Goal: Task Accomplishment & Management: Use online tool/utility

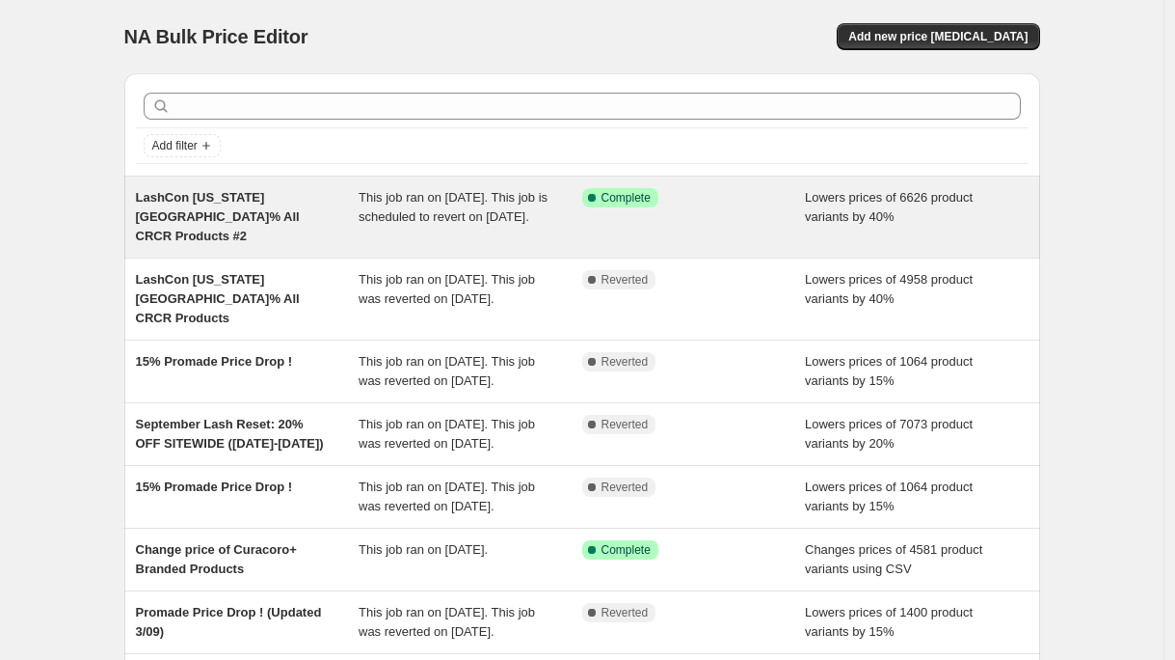
click at [306, 218] on div "LashCon [US_STATE][GEOGRAPHIC_DATA]% All CRCR Products #2" at bounding box center [248, 217] width 224 height 58
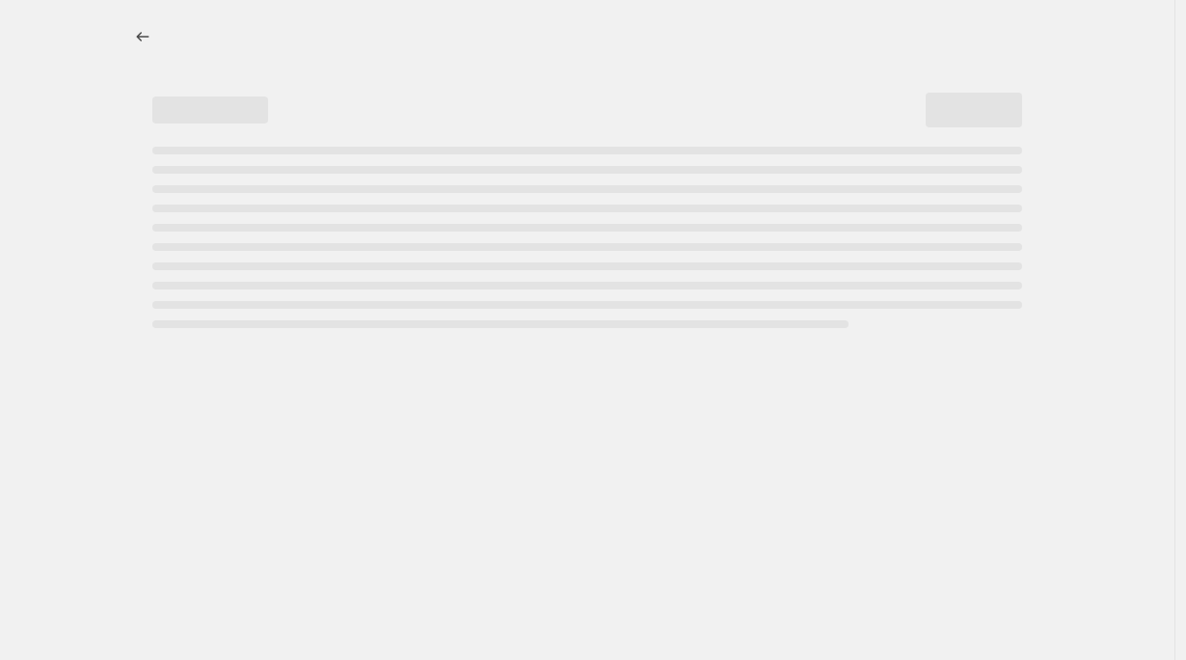
select select "percentage"
select select "collection"
select select "not_equal"
select select "product_status"
select select "product_type"
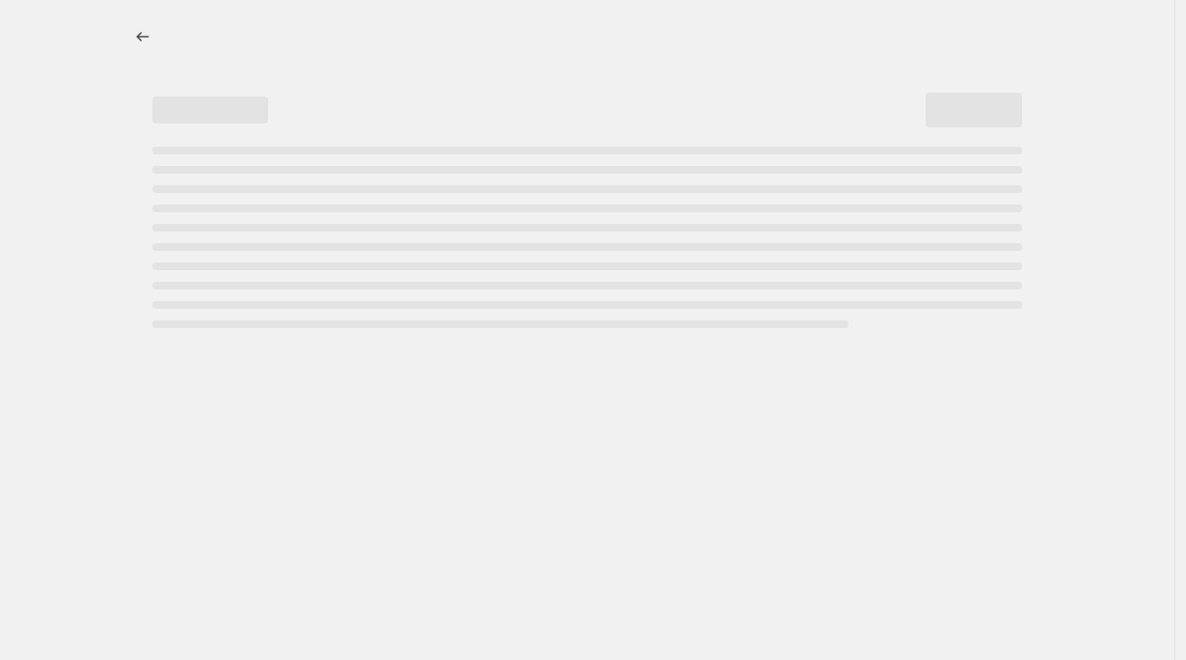
select select "not_equal"
select select "collection"
select select "not_equal"
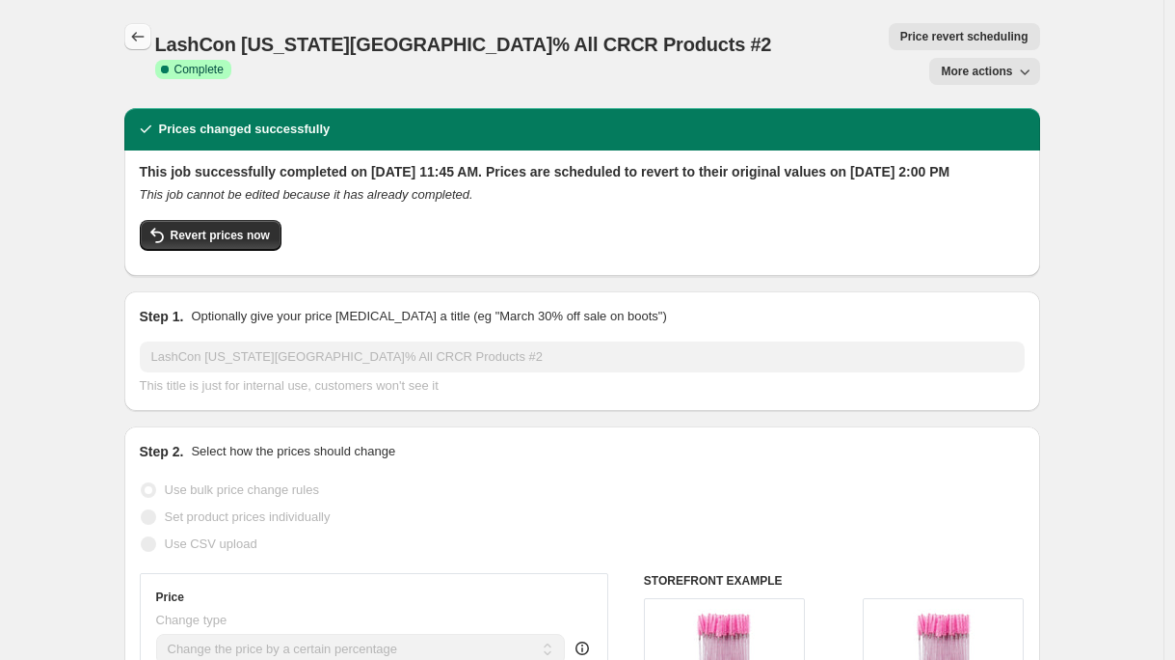
click at [131, 29] on button "Price change jobs" at bounding box center [137, 36] width 27 height 27
